Goal: Task Accomplishment & Management: Use online tool/utility

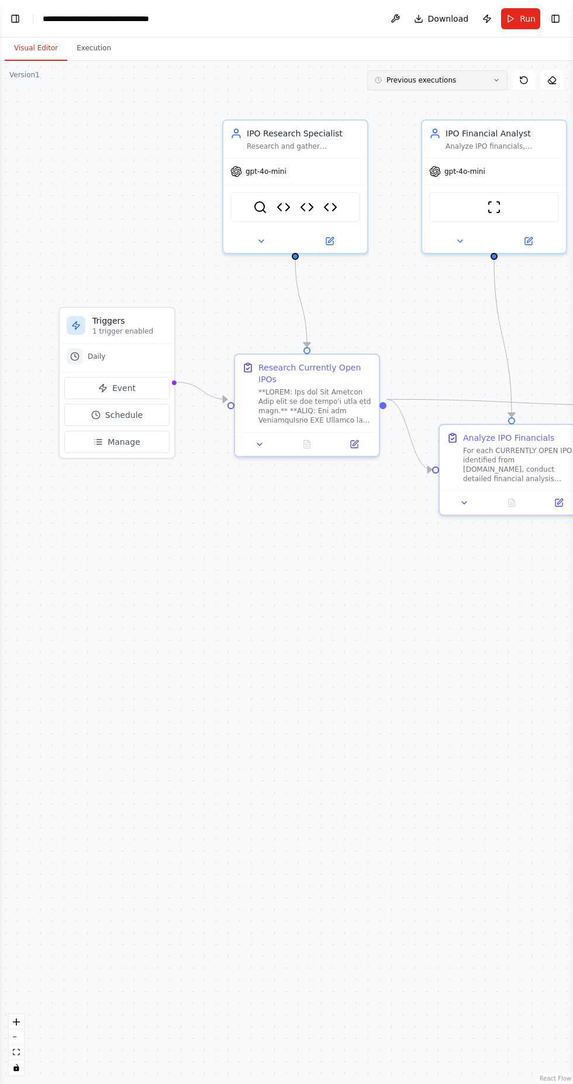
click at [436, 87] on button "Previous executions" at bounding box center [437, 80] width 140 height 20
click at [77, 154] on div ".deletable-edge-delete-btn { width: 20px; height: 20px; border: 0px solid #ffff…" at bounding box center [286, 572] width 573 height 1023
click at [98, 414] on polyline at bounding box center [97, 413] width 2 height 3
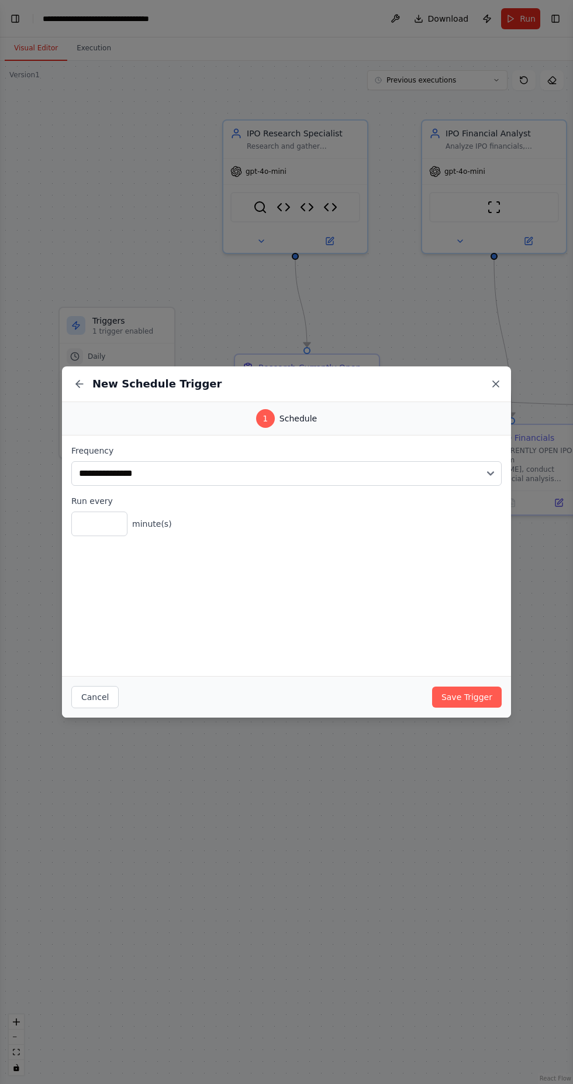
click at [496, 388] on icon at bounding box center [496, 384] width 12 height 12
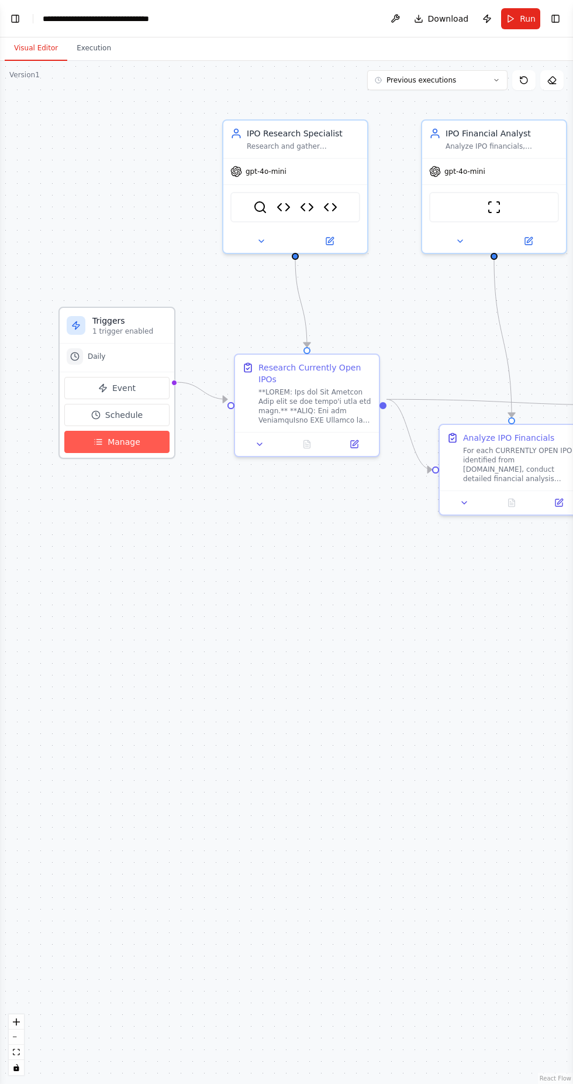
click at [103, 444] on icon at bounding box center [98, 441] width 9 height 9
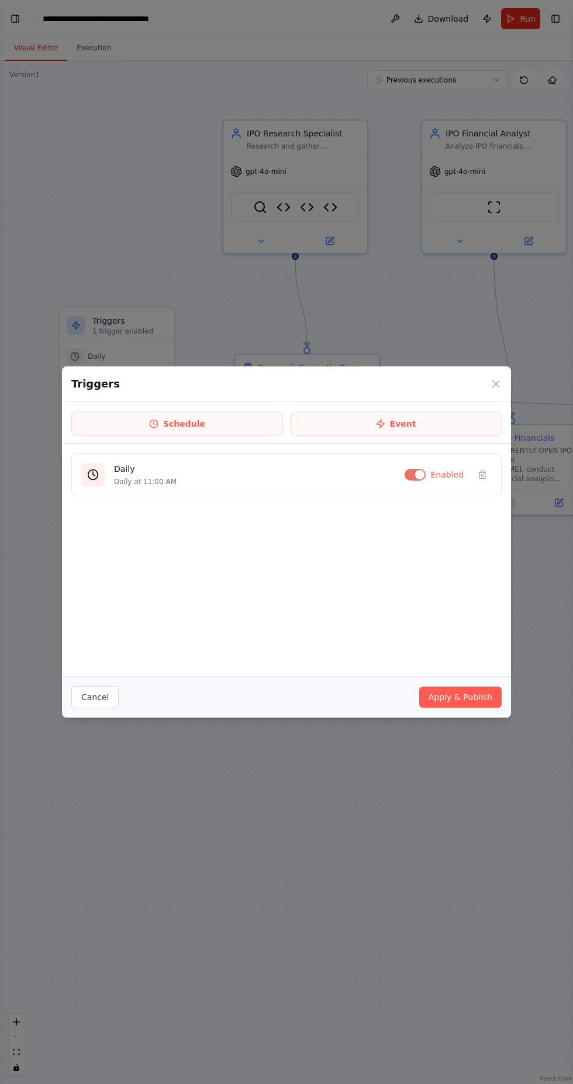
click at [139, 269] on div "Triggers Schedule Event Daily Daily at 11:00 AM Enabled Cancel Apply & Publish" at bounding box center [286, 542] width 573 height 1084
click at [494, 387] on icon at bounding box center [496, 384] width 12 height 12
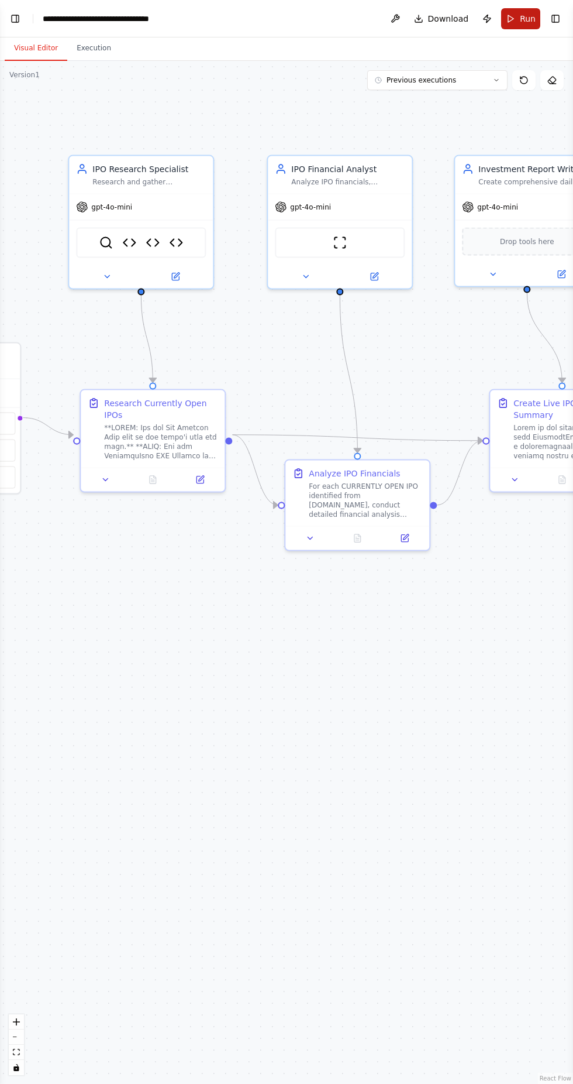
click at [522, 15] on span "Run" at bounding box center [528, 19] width 16 height 12
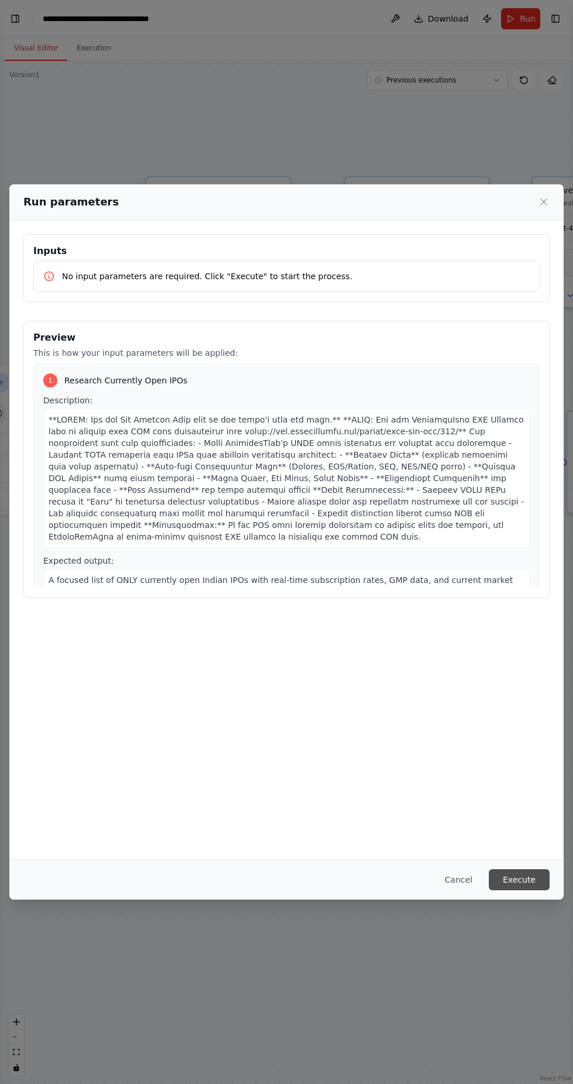
click at [526, 890] on button "Execute" at bounding box center [519, 879] width 61 height 21
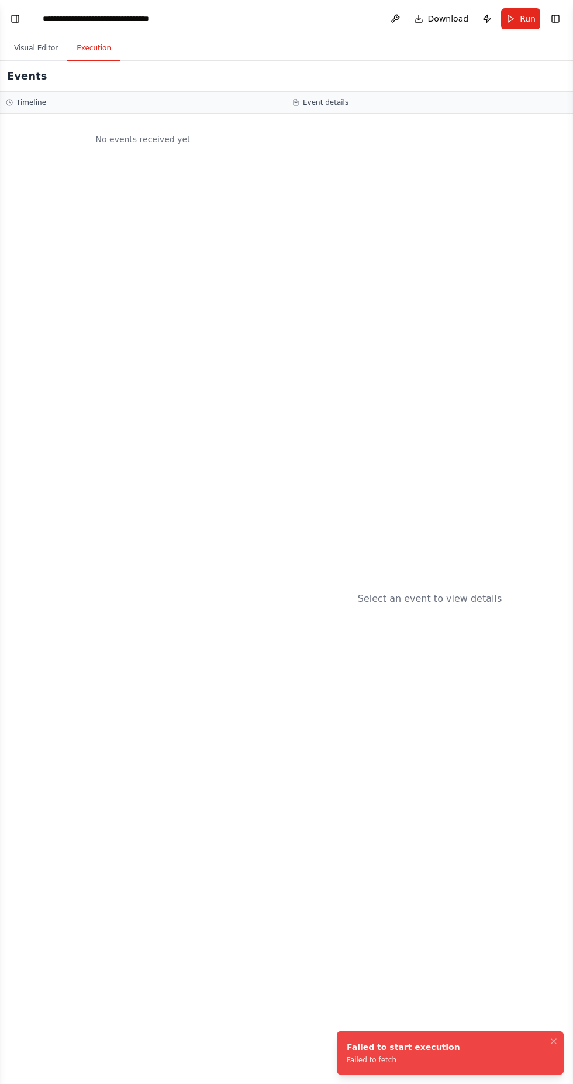
click at [363, 1062] on div "Failed to fetch" at bounding box center [404, 1059] width 114 height 9
click at [488, 1032] on li "Failed to start execution Failed to fetch" at bounding box center [450, 1052] width 227 height 43
click at [554, 1041] on icon "Notifications (F8)" at bounding box center [554, 1040] width 5 height 5
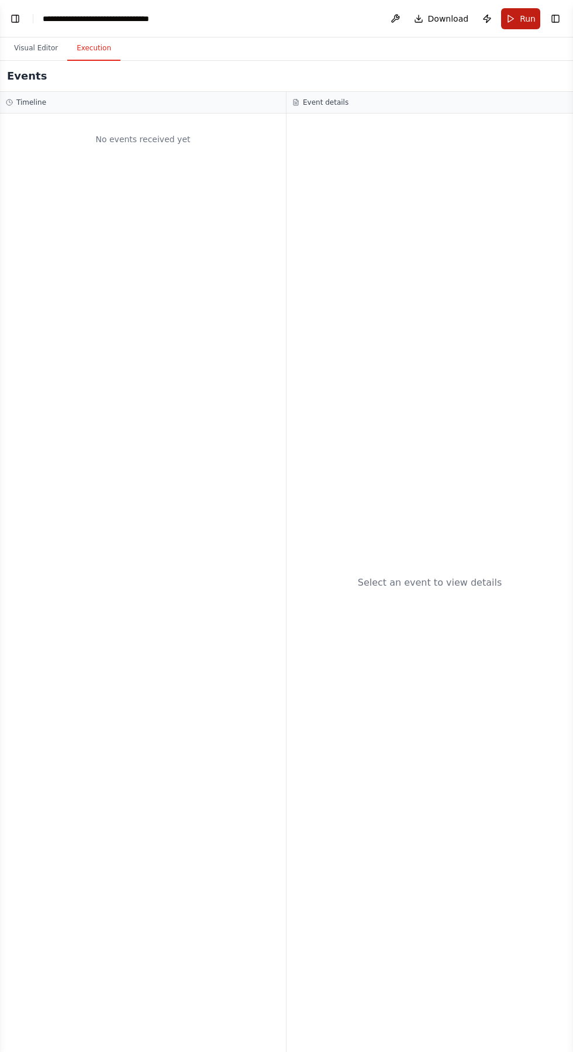
click at [528, 18] on span "Run" at bounding box center [528, 19] width 16 height 12
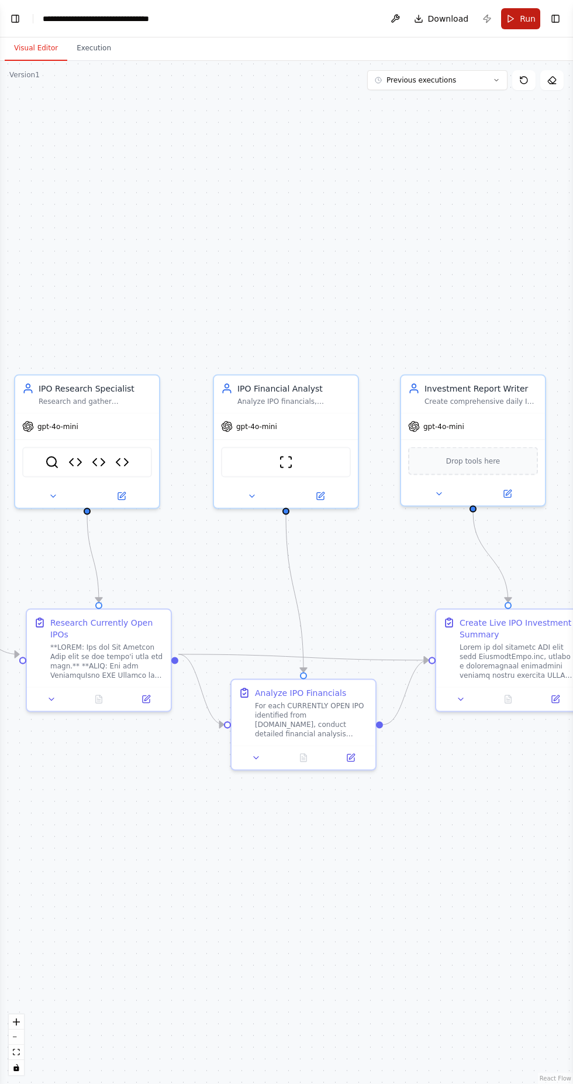
click at [528, 18] on span "Run" at bounding box center [528, 19] width 16 height 12
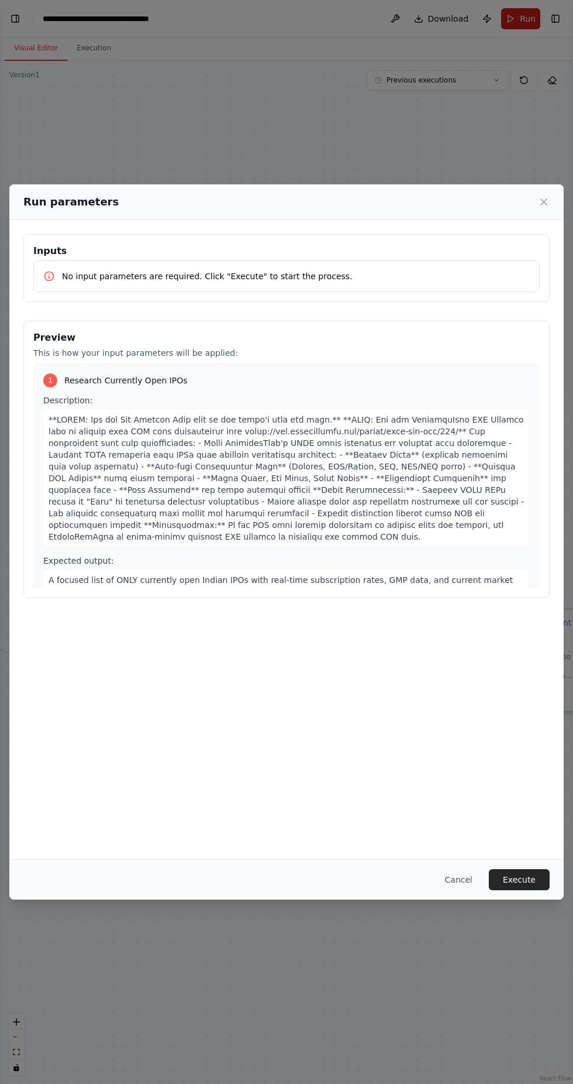
scroll to position [10863, 0]
click at [519, 890] on button "Execute" at bounding box center [519, 879] width 61 height 21
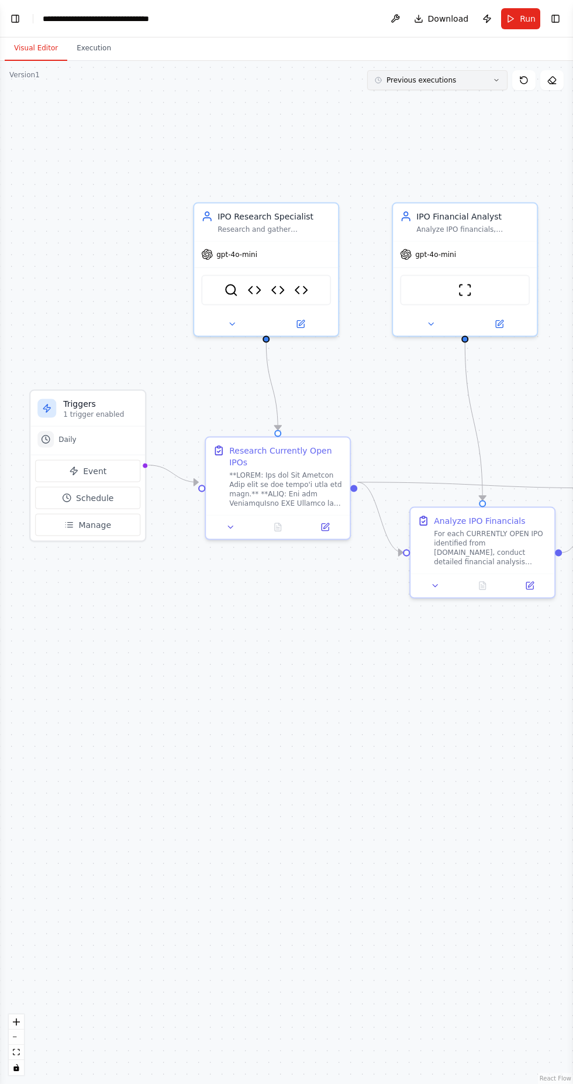
click at [434, 80] on span "Previous executions" at bounding box center [422, 79] width 70 height 9
click at [386, 98] on div "9m ago" at bounding box center [444, 101] width 117 height 9
